Goal: Transaction & Acquisition: Purchase product/service

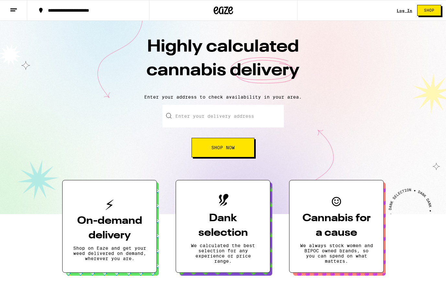
click at [402, 9] on link "Log In" at bounding box center [405, 10] width 16 height 4
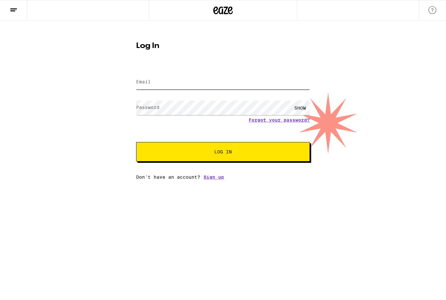
click at [199, 80] on input "Email" at bounding box center [223, 82] width 174 height 15
type input "alawyn@yahoo.com"
click at [225, 152] on span "Log In" at bounding box center [223, 151] width 18 height 5
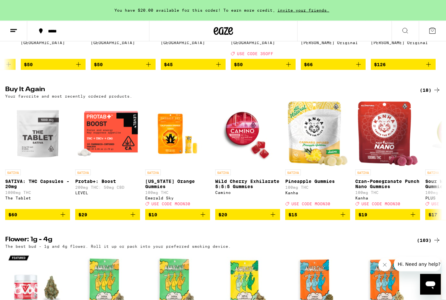
scroll to position [615, 0]
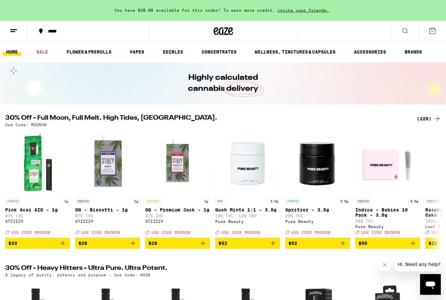
click at [15, 29] on icon at bounding box center [14, 31] width 8 height 8
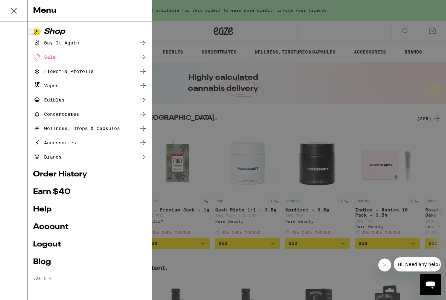
click at [53, 226] on link "Account" at bounding box center [90, 227] width 114 height 8
